Goal: Communication & Community: Answer question/provide support

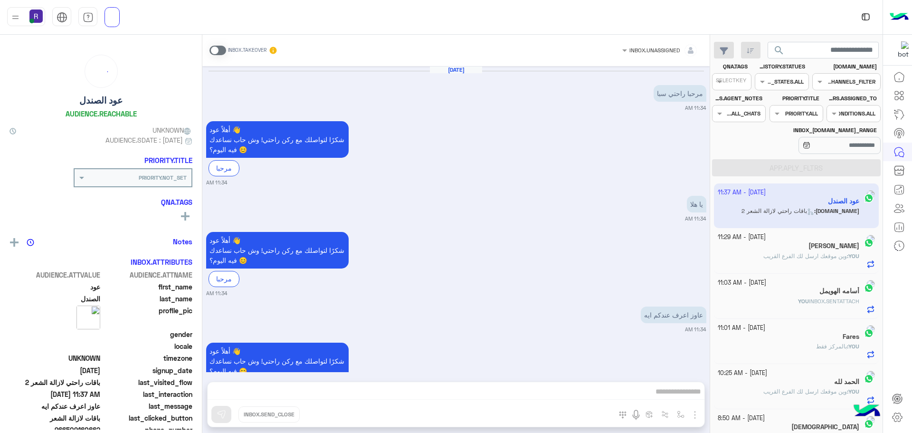
scroll to position [1120, 0]
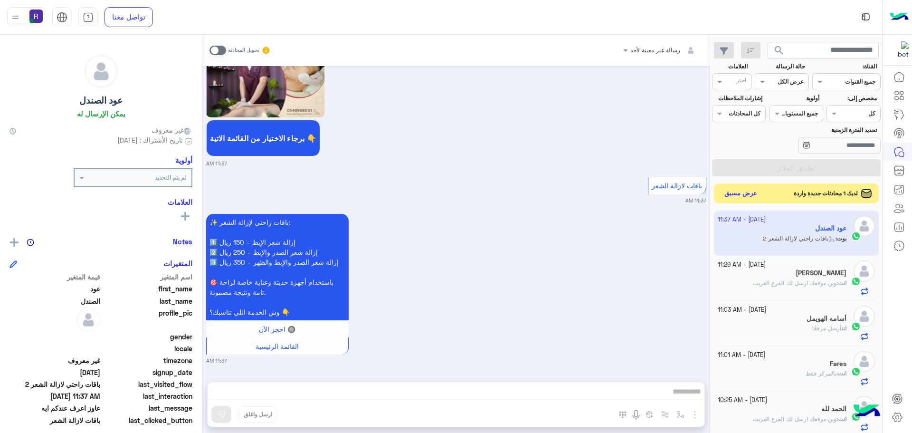
click at [740, 192] on button "عرض مسبق" at bounding box center [741, 193] width 40 height 13
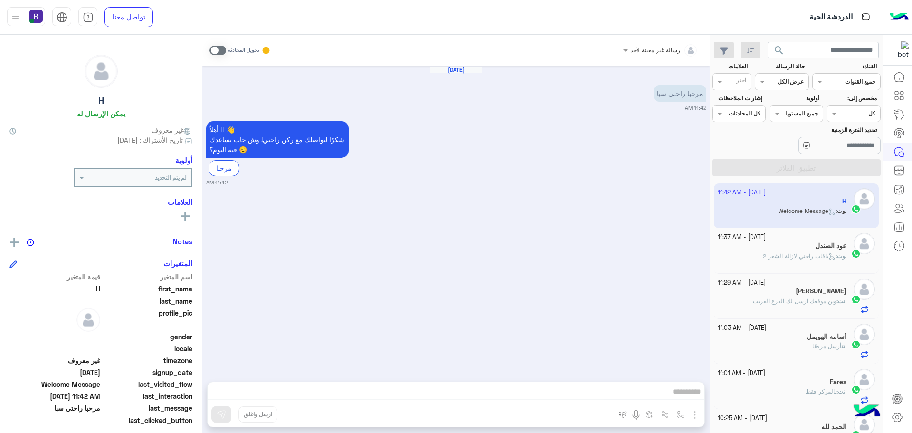
click at [220, 52] on span at bounding box center [218, 51] width 17 height 10
click at [223, 50] on span at bounding box center [218, 51] width 17 height 10
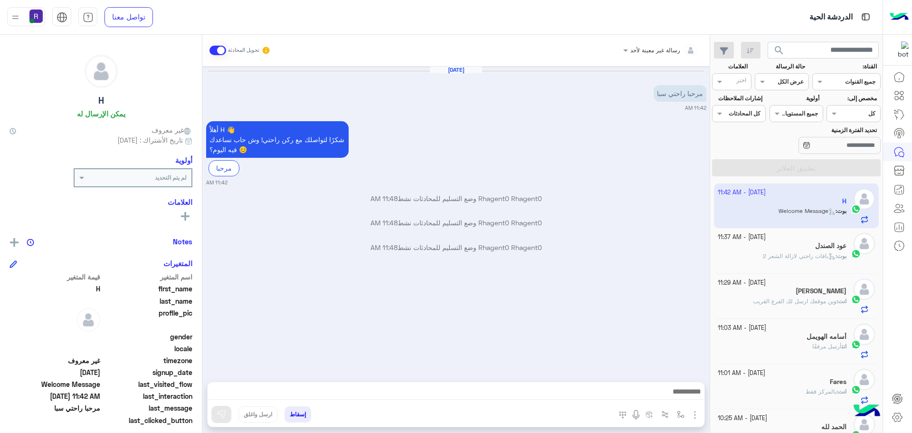
click at [822, 243] on h5 "عود الصندل" at bounding box center [830, 246] width 31 height 8
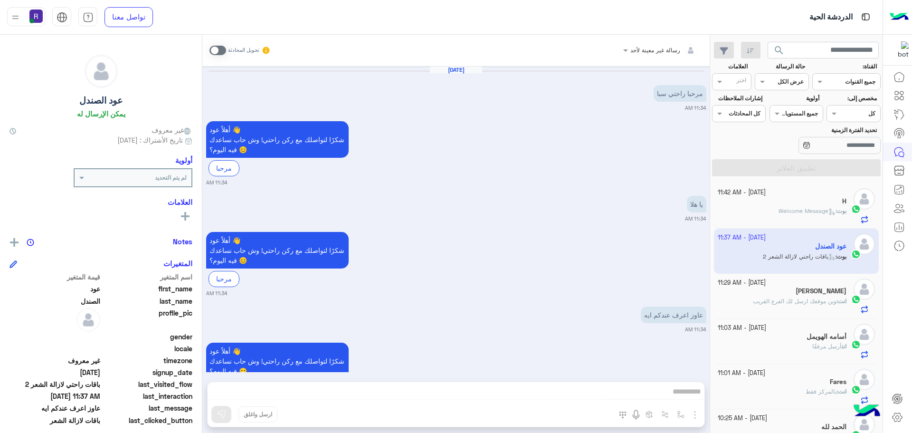
scroll to position [1120, 0]
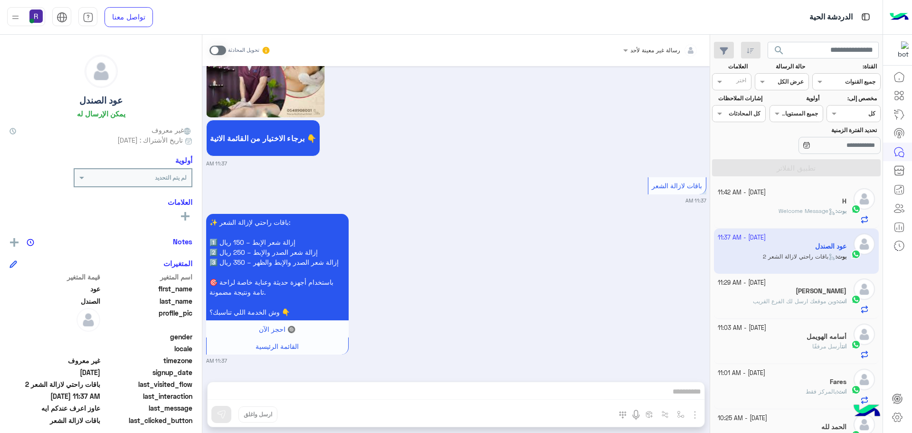
click at [807, 208] on span "Welcome Message" at bounding box center [807, 210] width 57 height 7
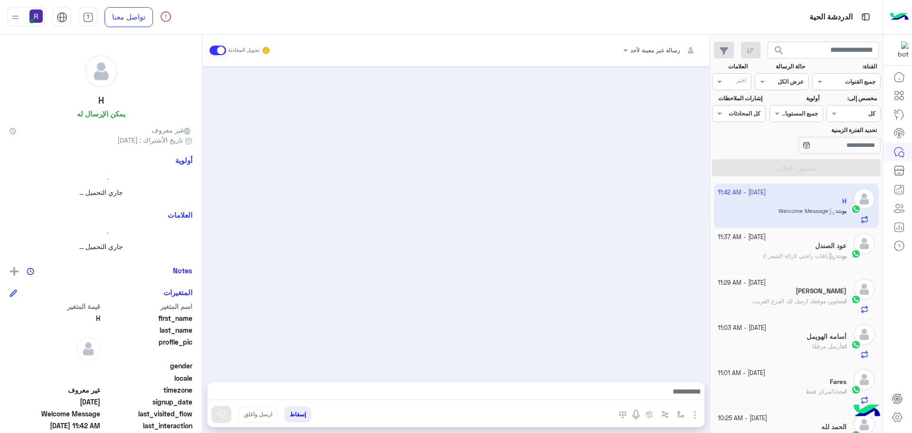
click at [749, 257] on div "بوت : باقات راحتي لازالة الشعر 2" at bounding box center [782, 260] width 129 height 17
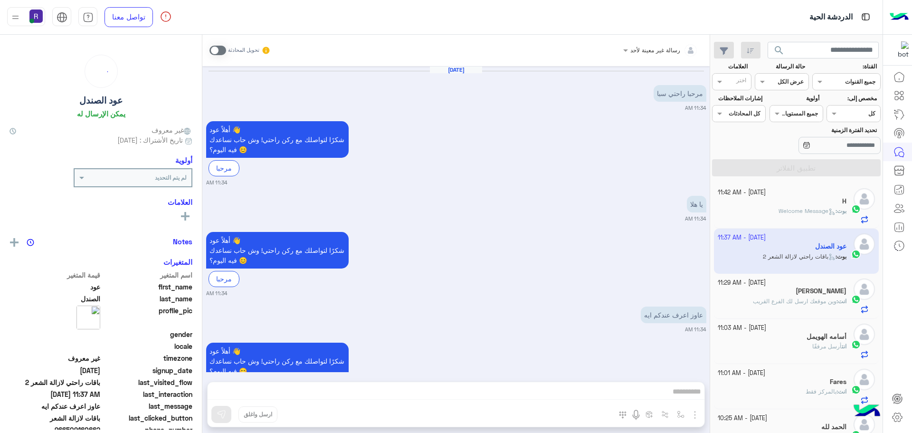
scroll to position [1120, 0]
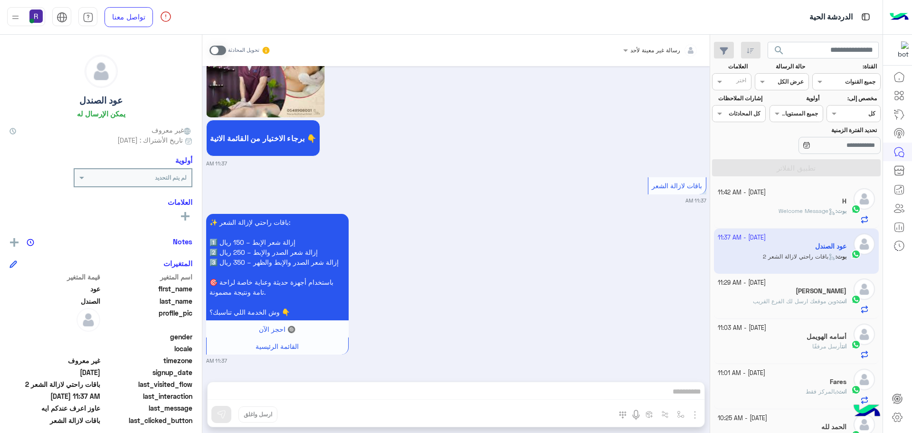
click at [222, 50] on span at bounding box center [218, 51] width 17 height 10
click at [221, 51] on span at bounding box center [218, 51] width 17 height 10
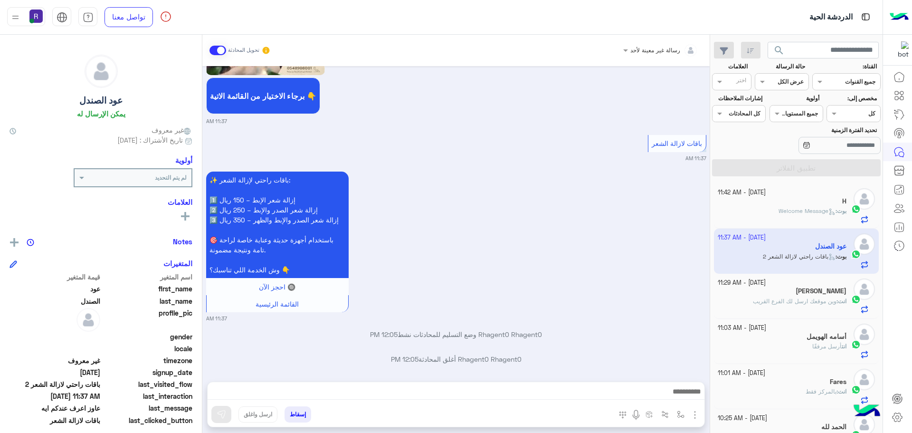
scroll to position [1169, 0]
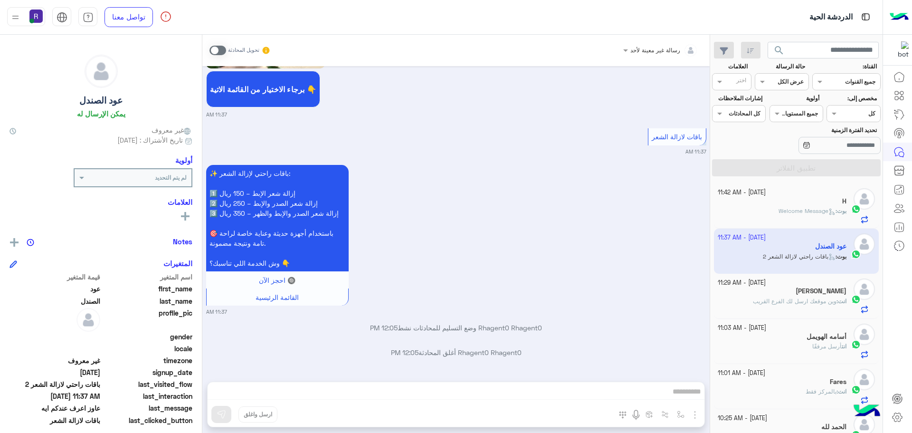
click at [221, 51] on span at bounding box center [218, 51] width 17 height 10
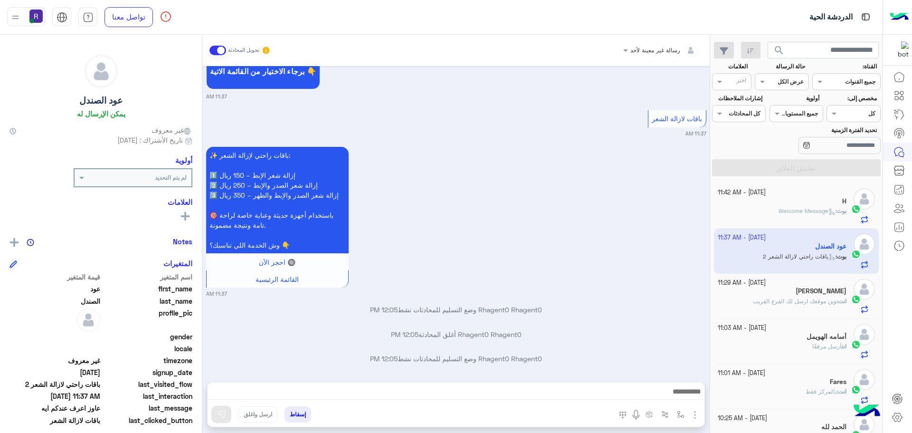
scroll to position [1193, 0]
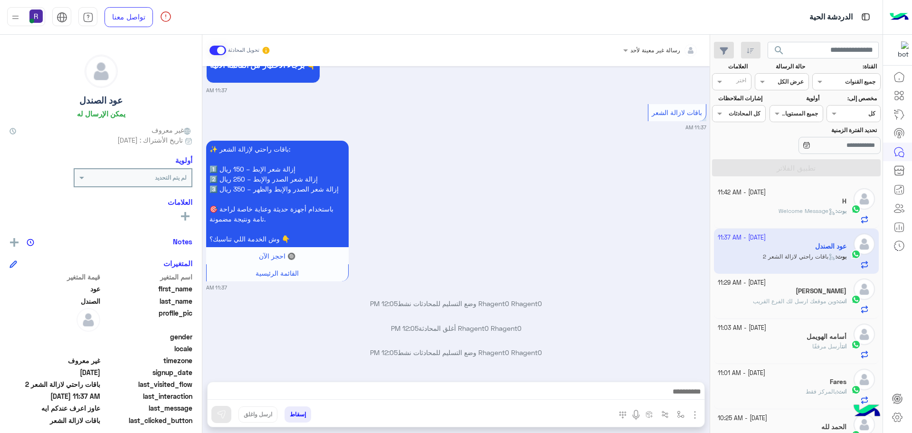
click at [692, 416] on img "button" at bounding box center [695, 414] width 11 height 11
click at [687, 400] on button "الصور" at bounding box center [681, 393] width 40 height 19
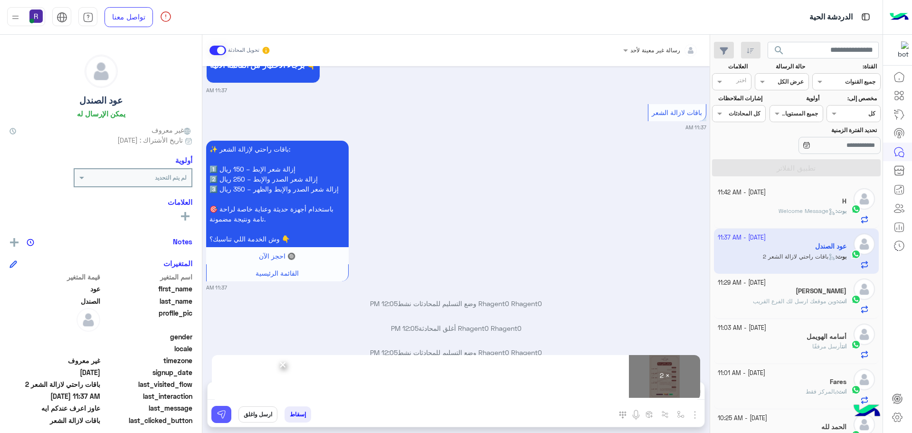
click at [226, 411] on button at bounding box center [221, 414] width 20 height 17
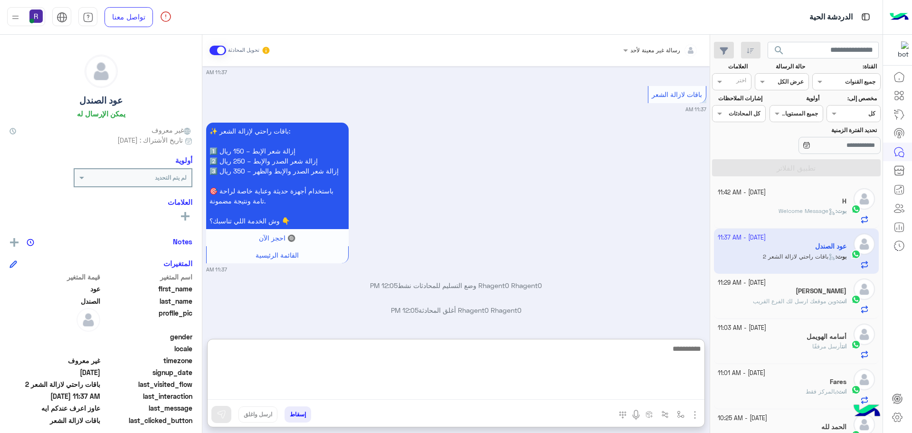
paste textarea "**********"
type textarea "**********"
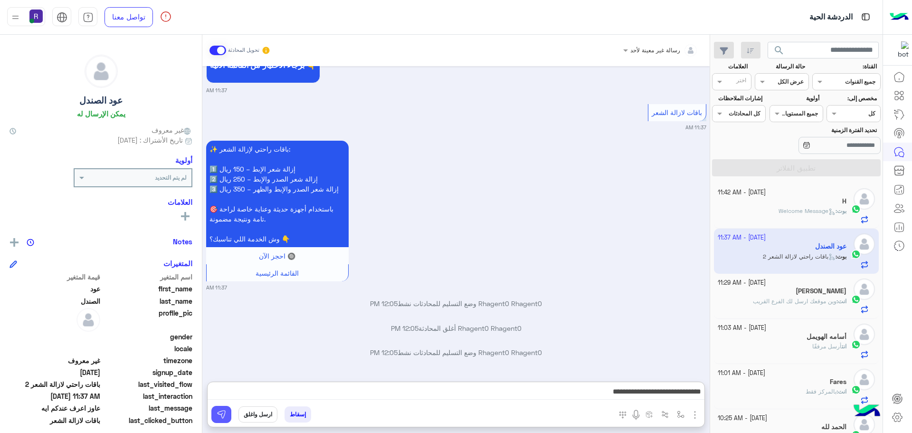
click at [223, 410] on img at bounding box center [222, 415] width 10 height 10
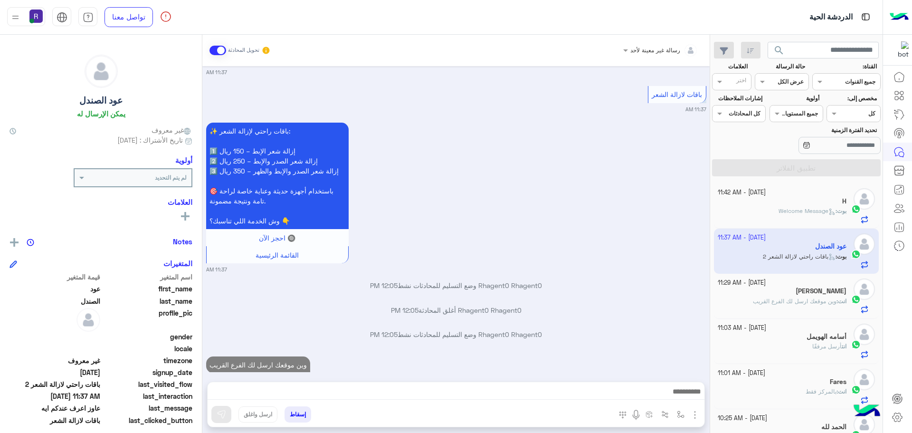
scroll to position [1229, 0]
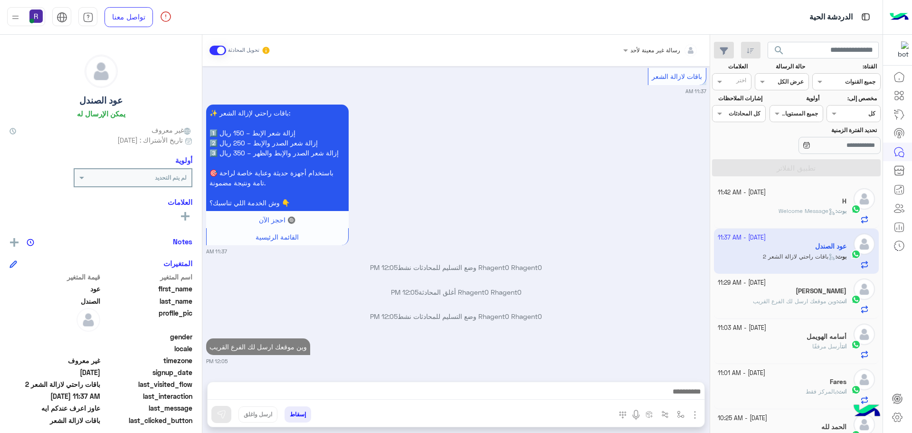
click at [799, 301] on span "وين موقعك ارسل لك الفرع القريب" at bounding box center [795, 300] width 84 height 7
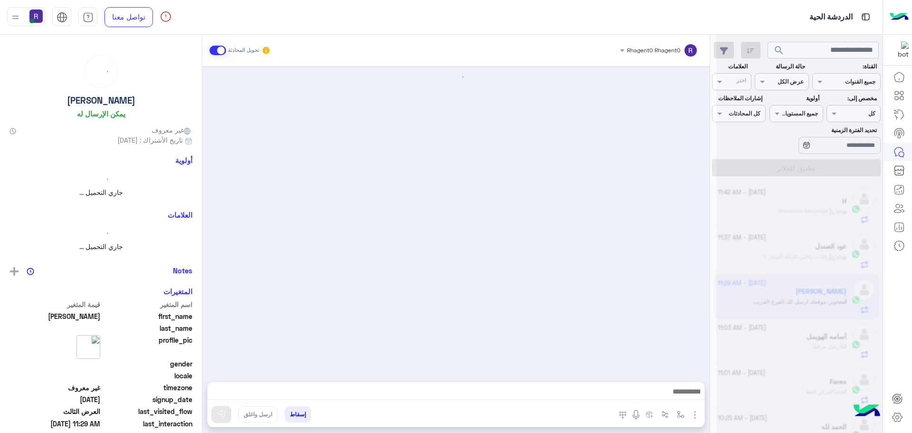
scroll to position [1806, 0]
